Goal: Task Accomplishment & Management: Manage account settings

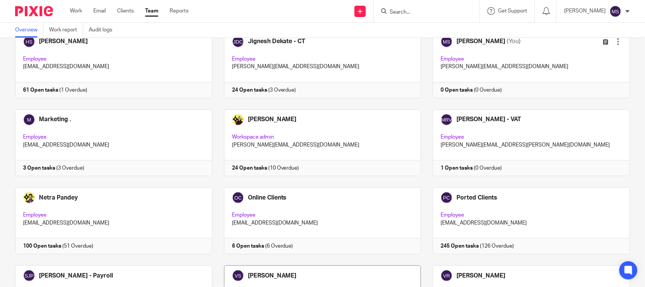
scroll to position [473, 0]
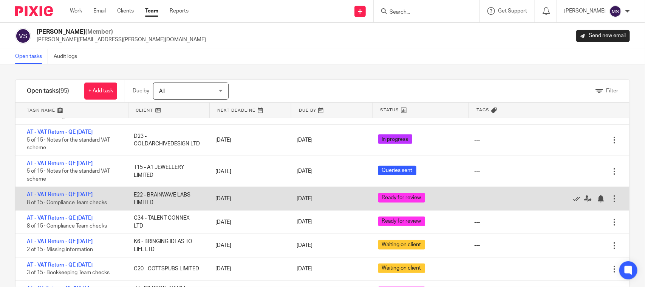
scroll to position [236, 0]
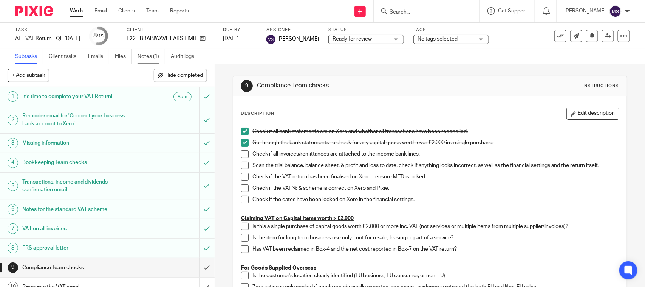
click at [142, 57] on link "Notes (1)" at bounding box center [152, 56] width 28 height 15
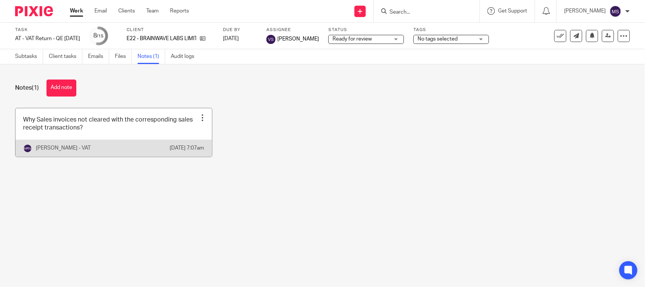
click at [104, 140] on link at bounding box center [114, 132] width 197 height 48
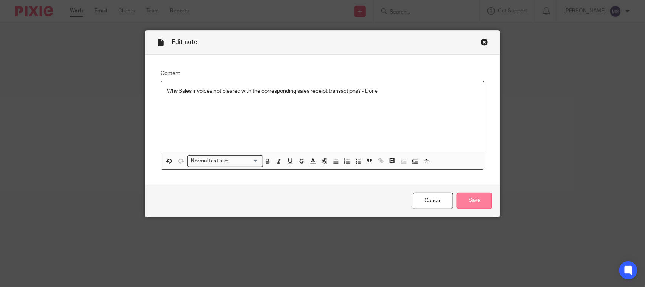
click at [473, 200] on input "Save" at bounding box center [474, 200] width 35 height 16
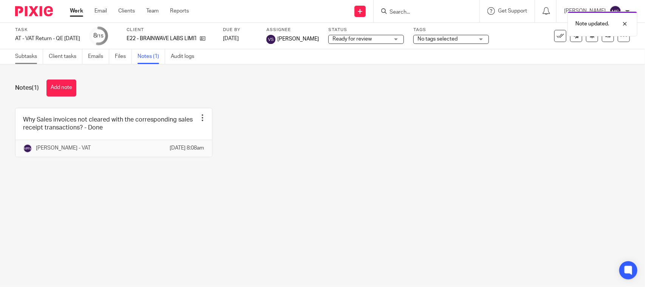
click at [29, 57] on link "Subtasks" at bounding box center [29, 56] width 28 height 15
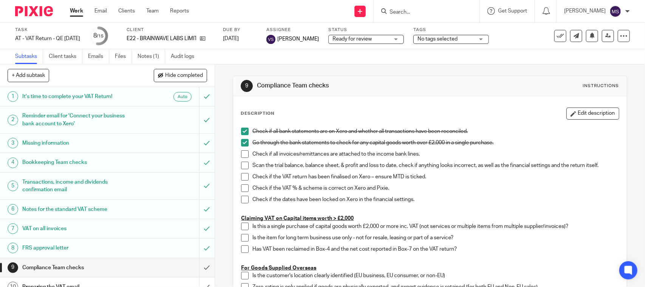
click at [606, 33] on icon at bounding box center [609, 36] width 6 height 6
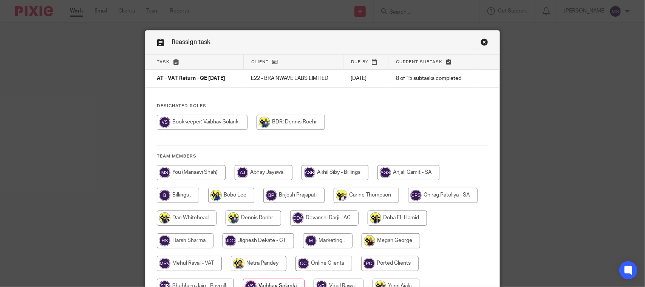
scroll to position [77, 0]
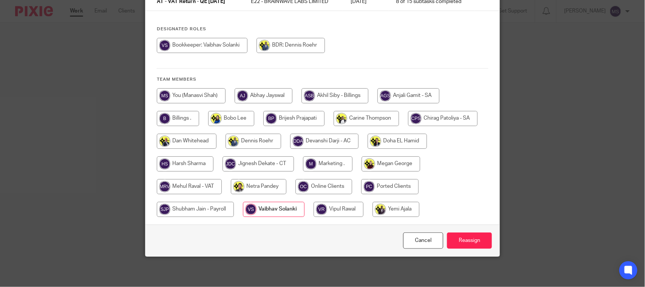
click at [191, 188] on input "radio" at bounding box center [189, 186] width 65 height 15
radio input "true"
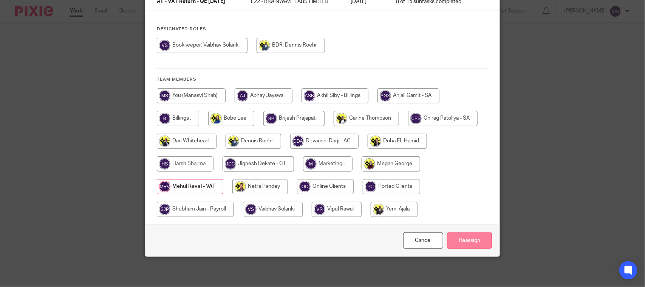
click at [469, 240] on input "Reassign" at bounding box center [469, 240] width 45 height 16
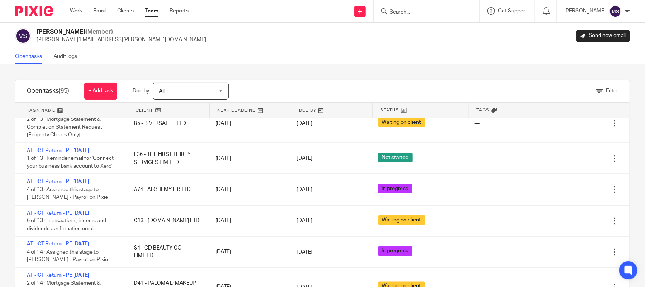
scroll to position [1843, 0]
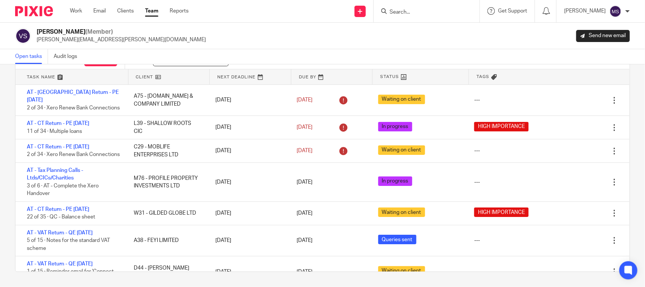
click at [155, 77] on link at bounding box center [169, 76] width 81 height 15
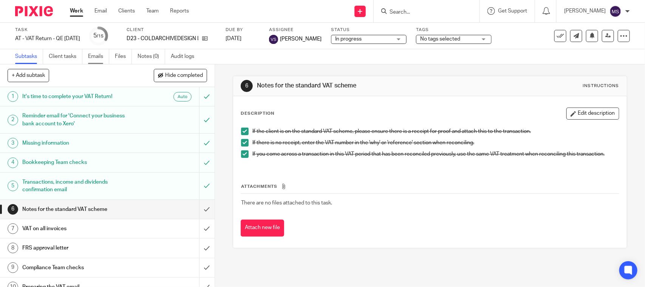
click at [93, 59] on link "Emails" at bounding box center [98, 56] width 21 height 15
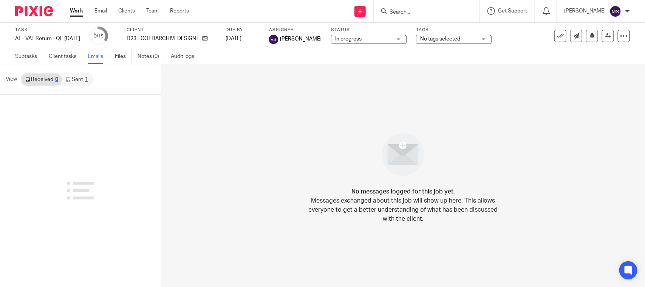
click at [77, 81] on link "Sent 1" at bounding box center [76, 79] width 29 height 12
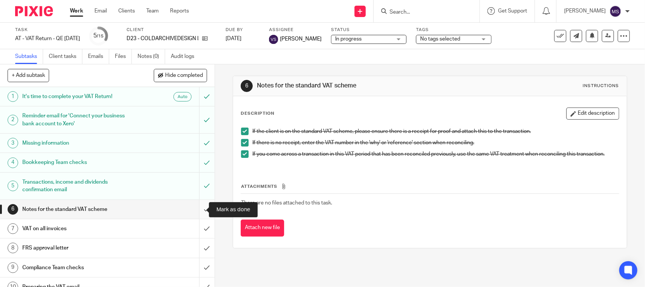
click at [197, 206] on input "submit" at bounding box center [107, 209] width 215 height 19
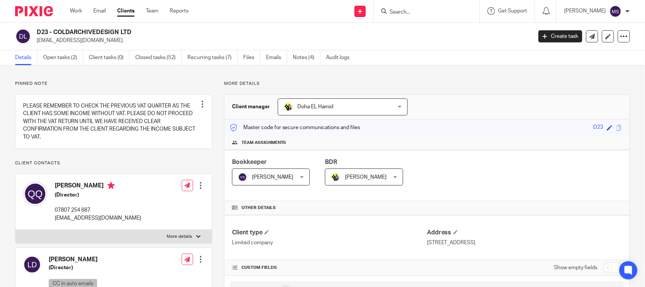
click at [312, 27] on div "D23 - COLDARCHIVEDESIGN LTD [EMAIL_ADDRESS][DOMAIN_NAME] Create task Update fro…" at bounding box center [322, 37] width 645 height 28
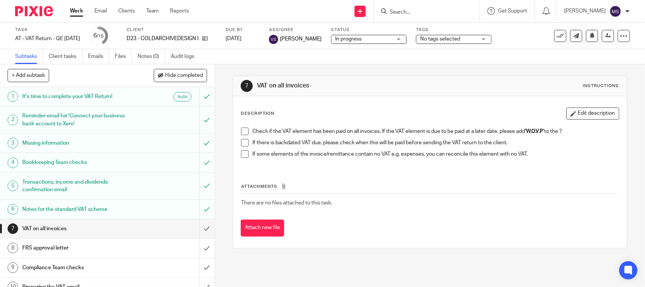
click at [241, 131] on span at bounding box center [245, 131] width 8 height 8
click at [242, 143] on span at bounding box center [245, 143] width 8 height 8
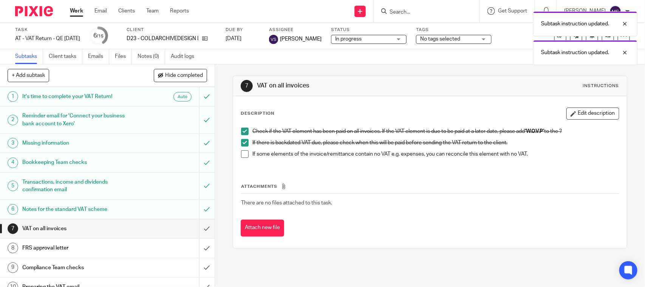
click at [241, 155] on span at bounding box center [245, 154] width 8 height 8
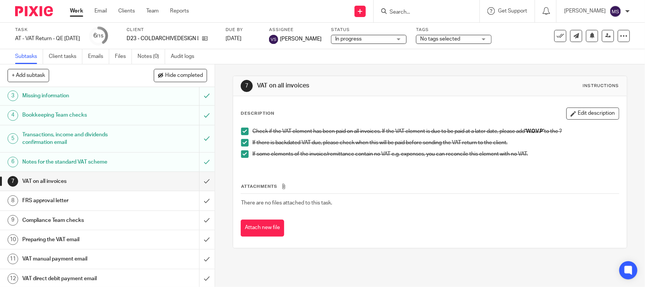
click at [68, 218] on h1 "Compliance Team checks" at bounding box center [78, 219] width 113 height 11
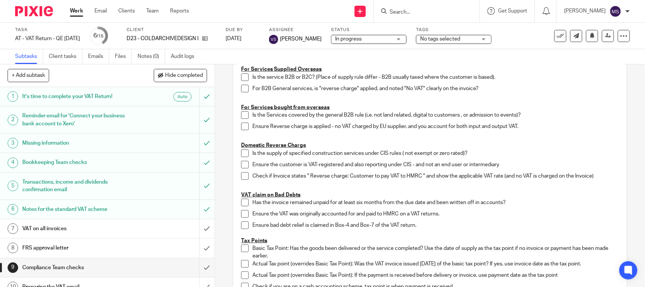
scroll to position [284, 0]
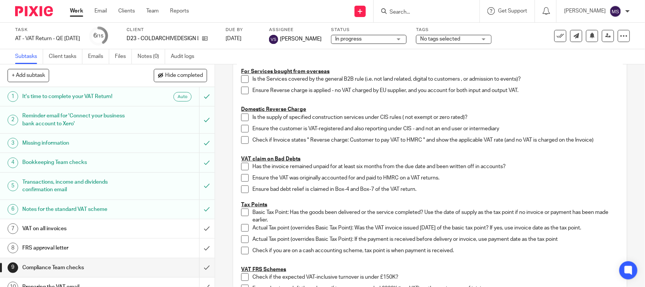
click at [45, 229] on h1 "VAT on all invoices" at bounding box center [78, 228] width 113 height 11
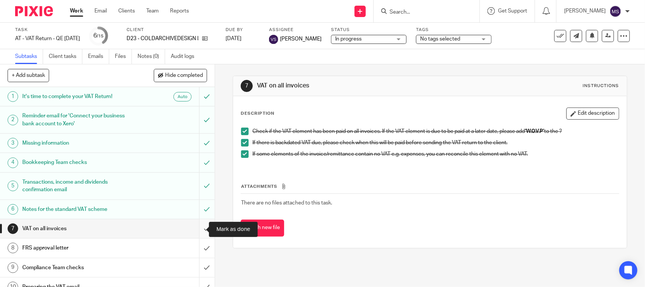
click at [195, 227] on input "submit" at bounding box center [107, 228] width 215 height 19
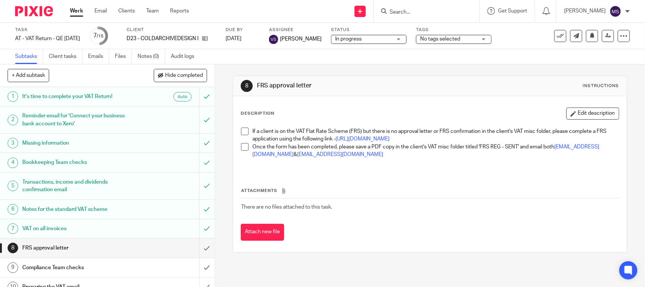
click at [241, 133] on span at bounding box center [245, 131] width 8 height 8
click at [241, 150] on span at bounding box center [245, 147] width 8 height 8
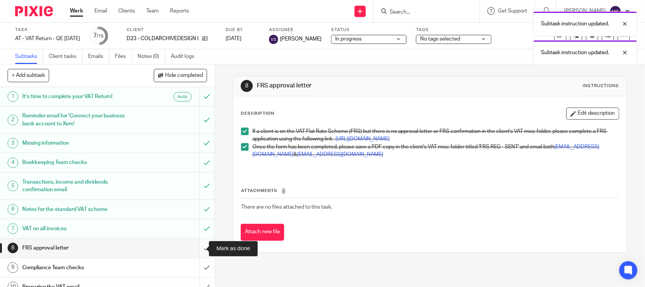
click at [195, 249] on input "submit" at bounding box center [107, 247] width 215 height 19
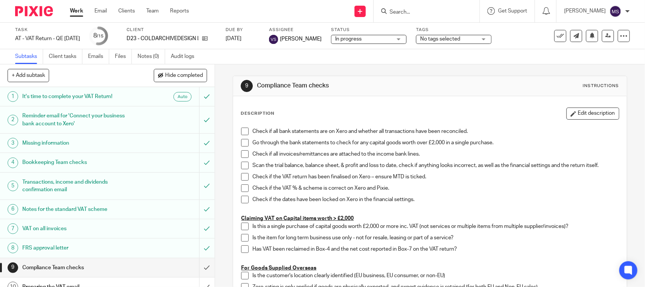
click at [407, 38] on div "In progress In progress" at bounding box center [369, 39] width 76 height 9
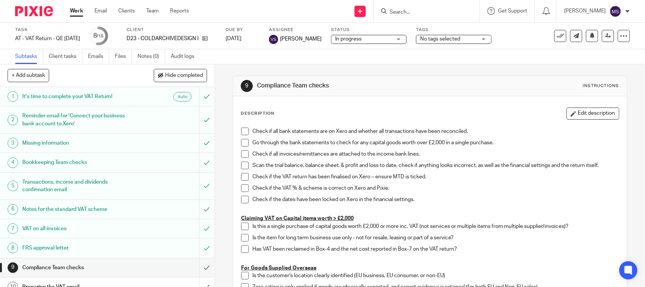
click at [405, 38] on div "In progress In progress" at bounding box center [369, 39] width 76 height 9
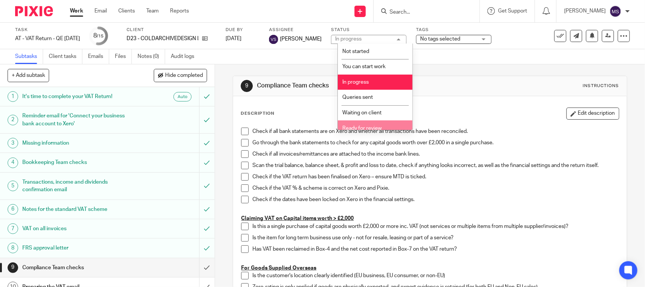
click at [380, 126] on span "Ready for review" at bounding box center [362, 128] width 39 height 5
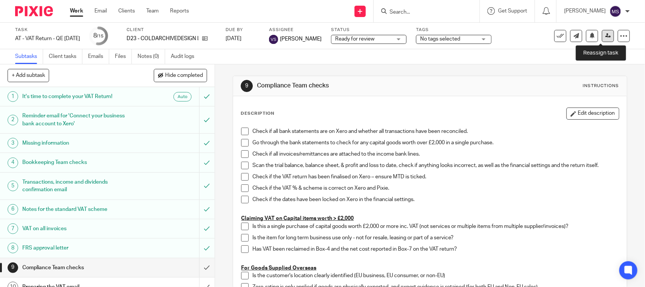
click at [606, 33] on icon at bounding box center [609, 36] width 6 height 6
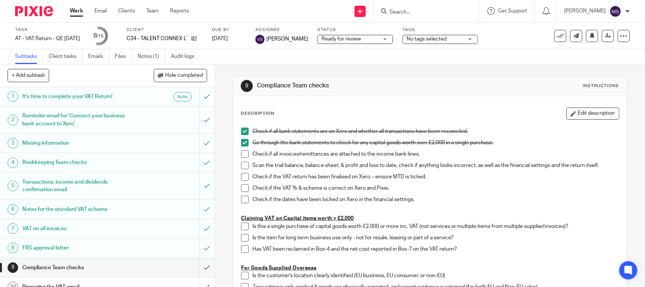
click at [152, 55] on link "Notes (1)" at bounding box center [152, 56] width 28 height 15
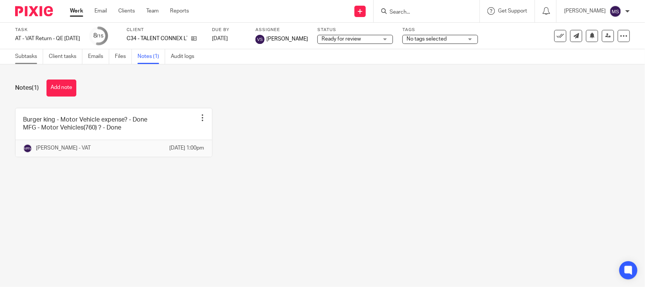
click at [29, 59] on link "Subtasks" at bounding box center [29, 56] width 28 height 15
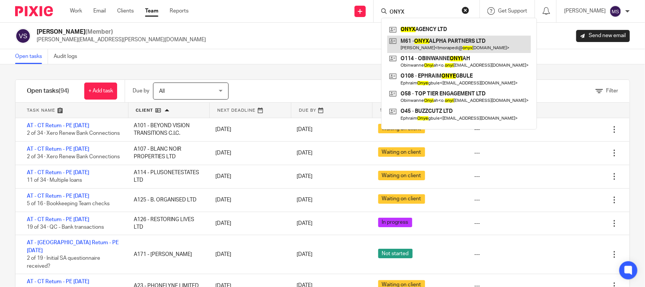
type input "ONYX"
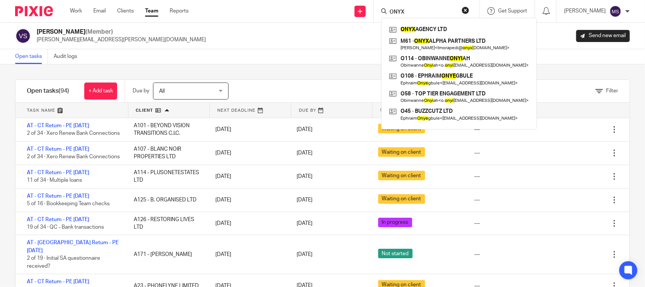
drag, startPoint x: 287, startPoint y: 61, endPoint x: 298, endPoint y: 63, distance: 10.5
click at [288, 60] on div "Open tasks Audit logs" at bounding box center [322, 56] width 645 height 15
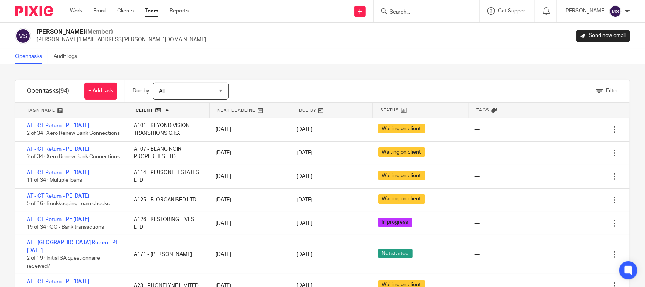
click at [336, 72] on div "Filter tasks Only show tasks matching all of these conditions 1 Client name Is …" at bounding box center [322, 175] width 645 height 222
click at [420, 10] on input "Search" at bounding box center [423, 12] width 68 height 7
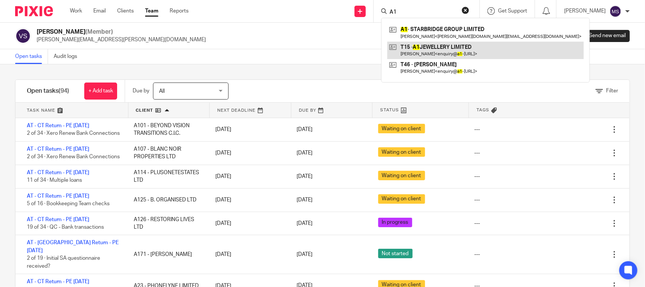
type input "A1"
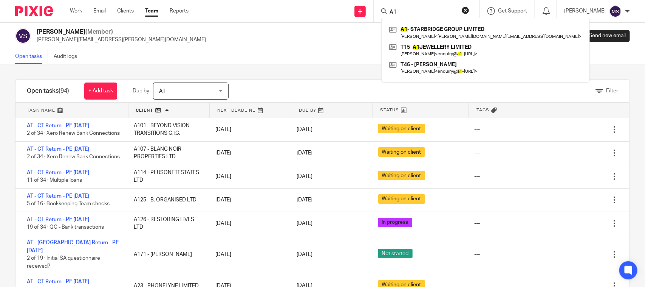
drag, startPoint x: 410, startPoint y: 15, endPoint x: 396, endPoint y: 12, distance: 15.0
click at [396, 12] on div "A1" at bounding box center [426, 10] width 88 height 9
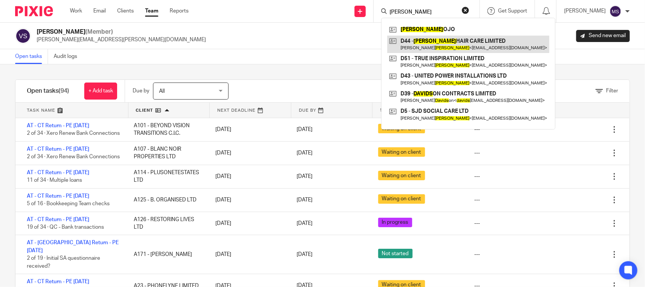
type input "DAVIES"
drag, startPoint x: 458, startPoint y: 38, endPoint x: 419, endPoint y: 38, distance: 39.3
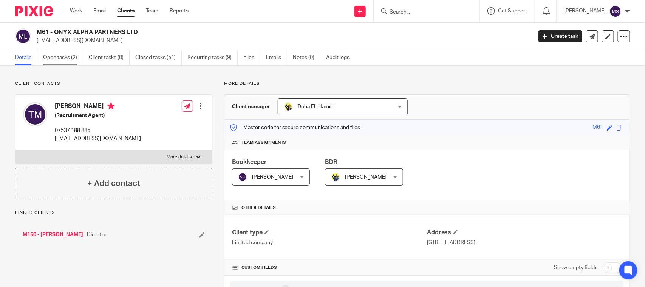
click at [67, 57] on link "Open tasks (2)" at bounding box center [63, 57] width 40 height 15
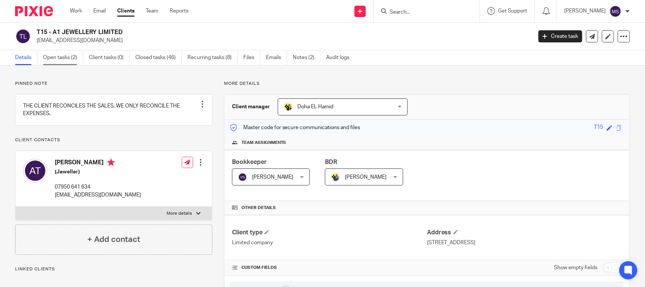
click at [55, 59] on link "Open tasks (2)" at bounding box center [63, 57] width 40 height 15
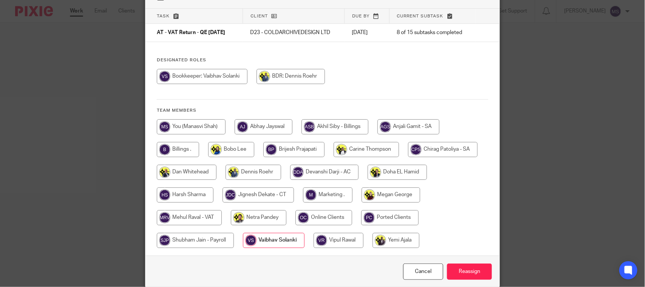
scroll to position [77, 0]
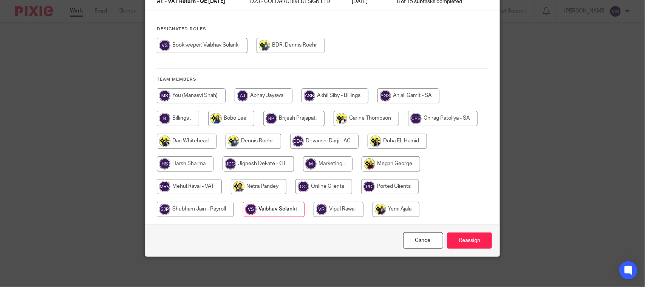
click at [178, 184] on input "radio" at bounding box center [189, 186] width 65 height 15
radio input "true"
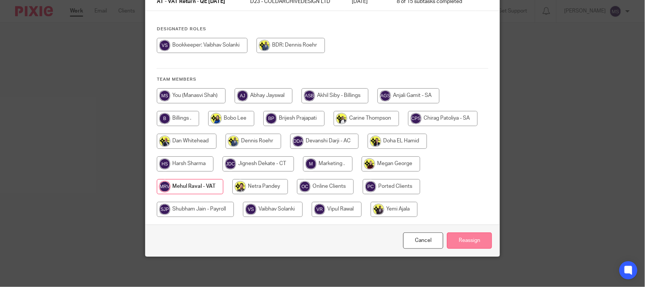
click at [456, 243] on input "Reassign" at bounding box center [469, 240] width 45 height 16
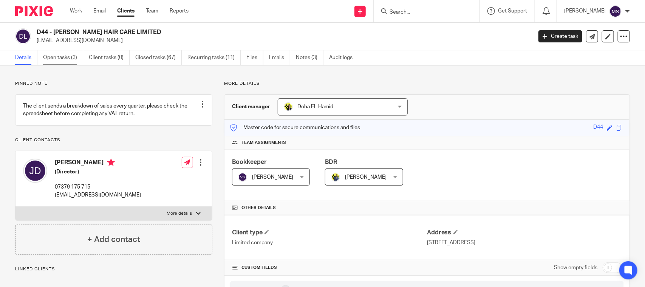
click at [56, 57] on link "Open tasks (3)" at bounding box center [63, 57] width 40 height 15
click at [313, 57] on link "Notes (3)" at bounding box center [310, 57] width 28 height 15
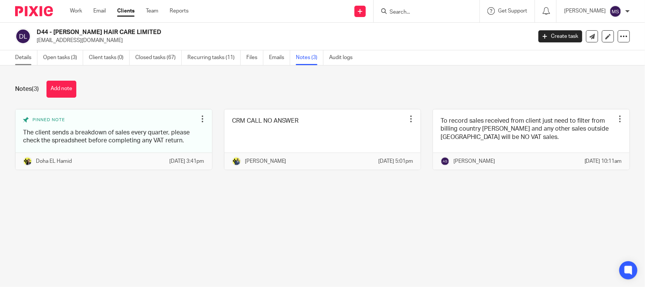
click at [22, 57] on link "Details" at bounding box center [26, 57] width 22 height 15
